Goal: Information Seeking & Learning: Learn about a topic

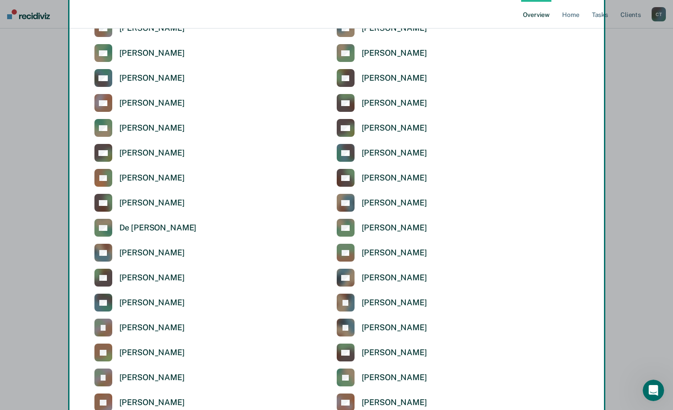
scroll to position [2005, 0]
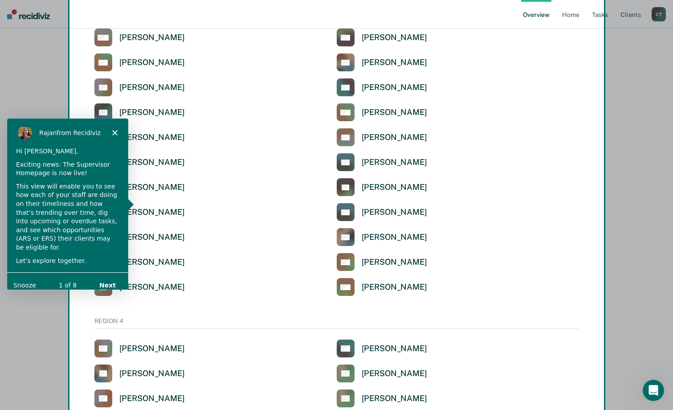
click at [113, 129] on icon "Close" at bounding box center [114, 131] width 5 height 5
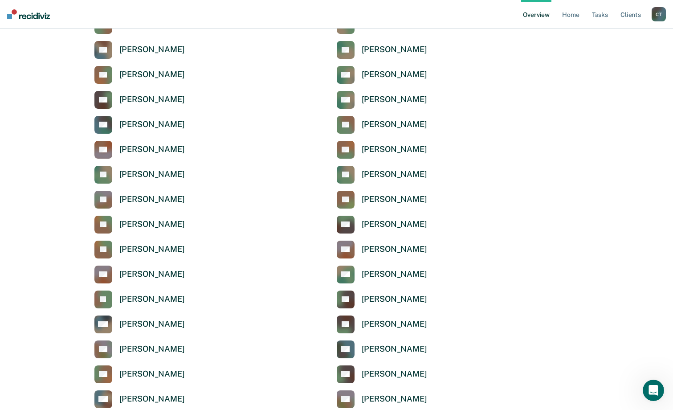
scroll to position [134, 0]
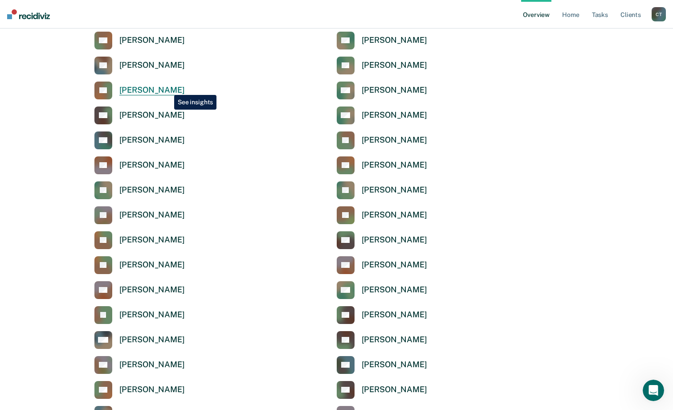
click at [167, 88] on div "[PERSON_NAME]" at bounding box center [151, 90] width 65 height 10
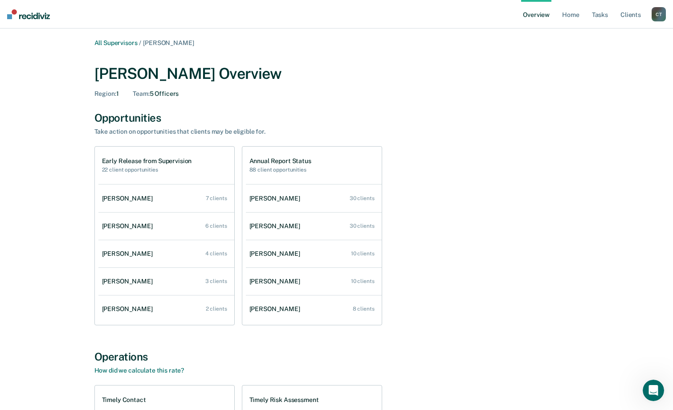
click at [610, 311] on div "All Supervisors / [PERSON_NAME] [PERSON_NAME] Overview Region : 1 Team : 5 Offi…" at bounding box center [337, 310] width 652 height 543
